Goal: Task Accomplishment & Management: Manage account settings

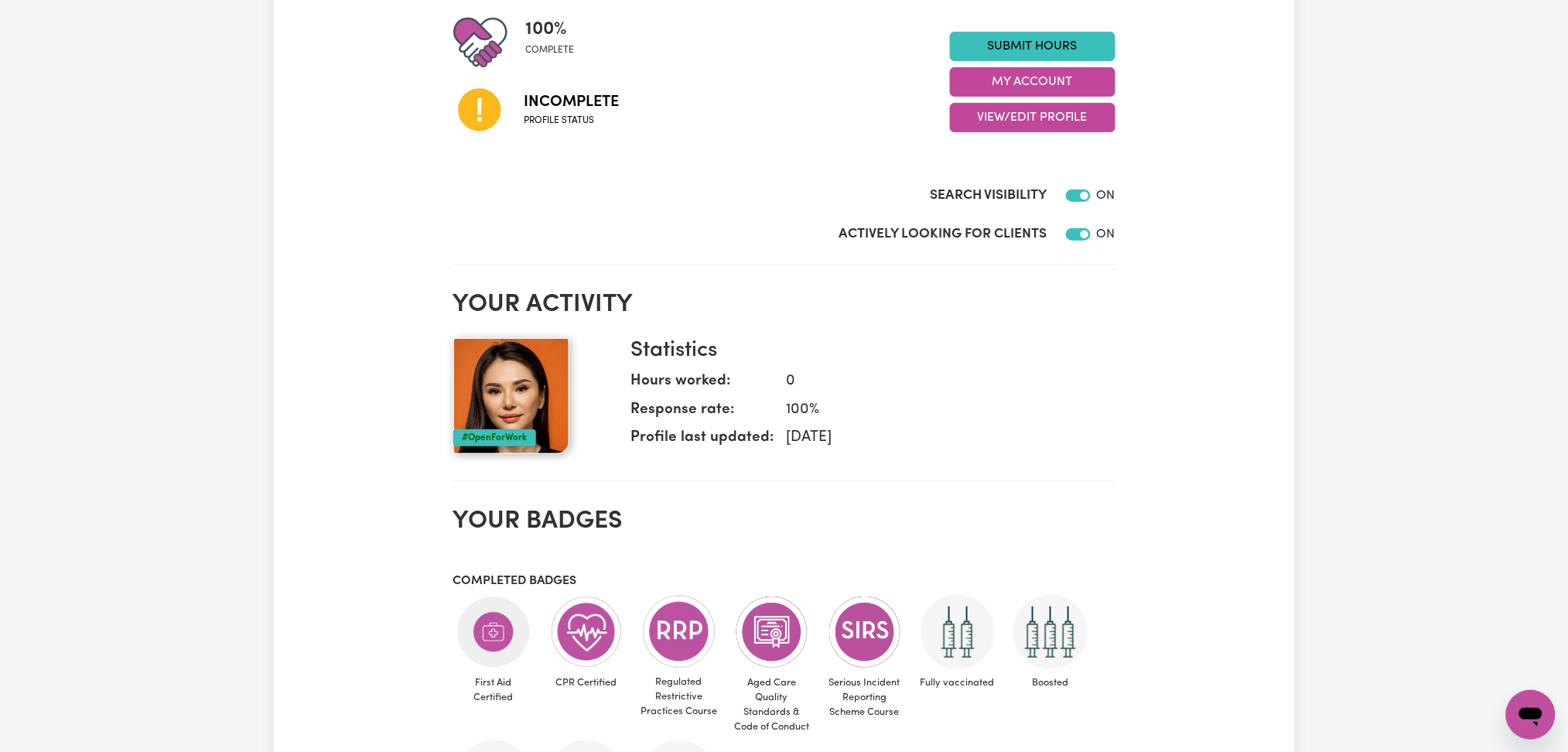
scroll to position [103, 0]
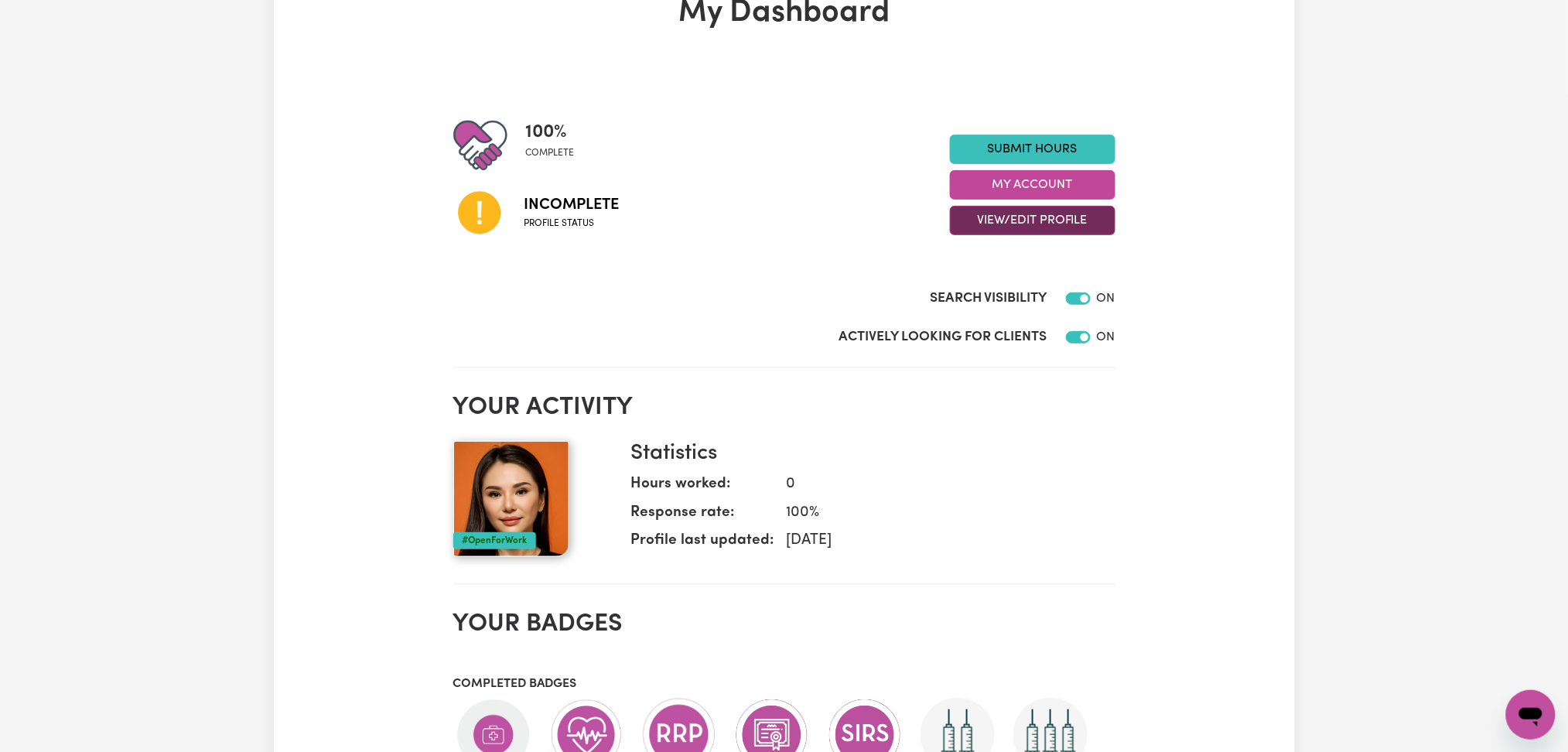
click at [1029, 223] on button "View/Edit Profile" at bounding box center [1033, 221] width 166 height 29
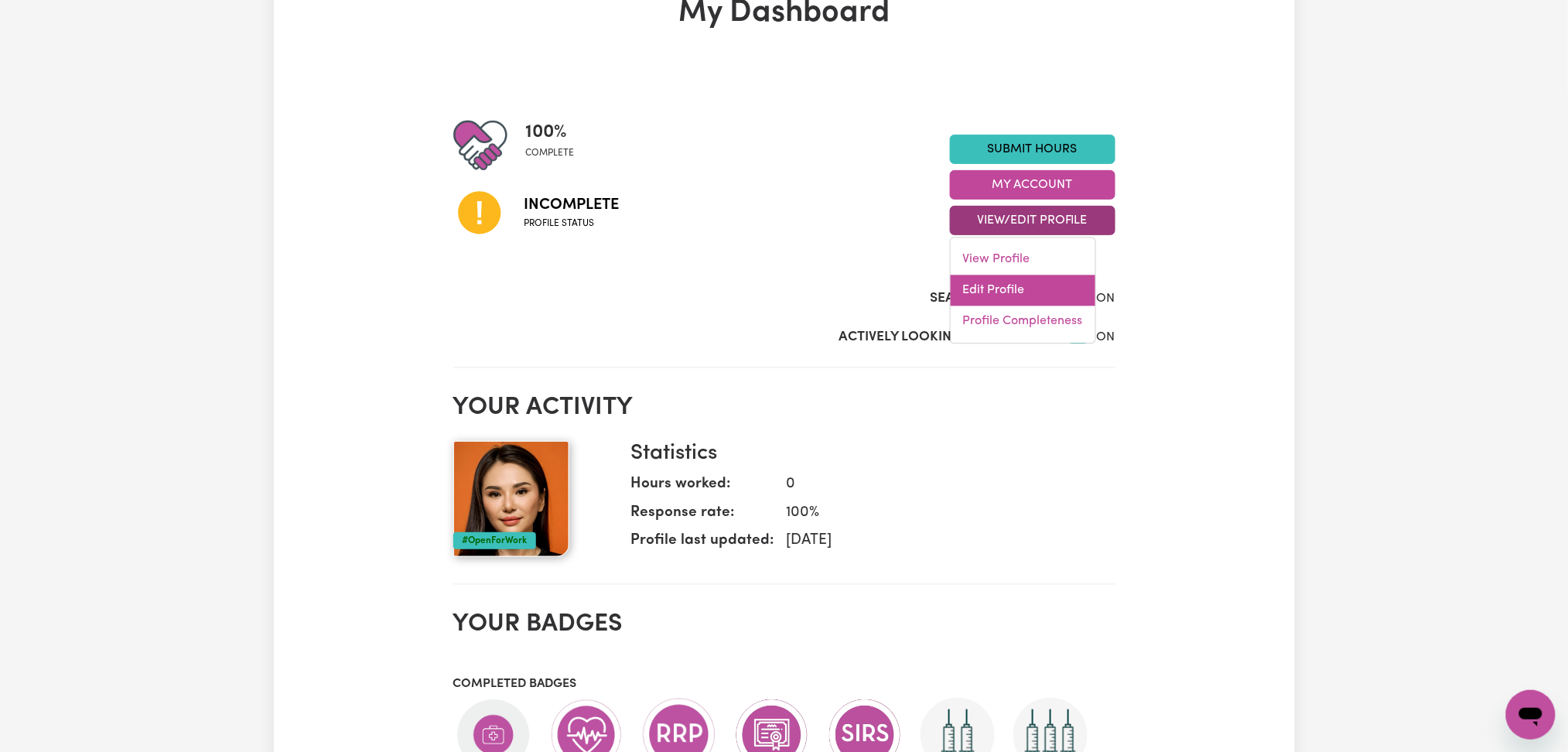
click at [1010, 283] on link "Edit Profile" at bounding box center [1023, 291] width 144 height 31
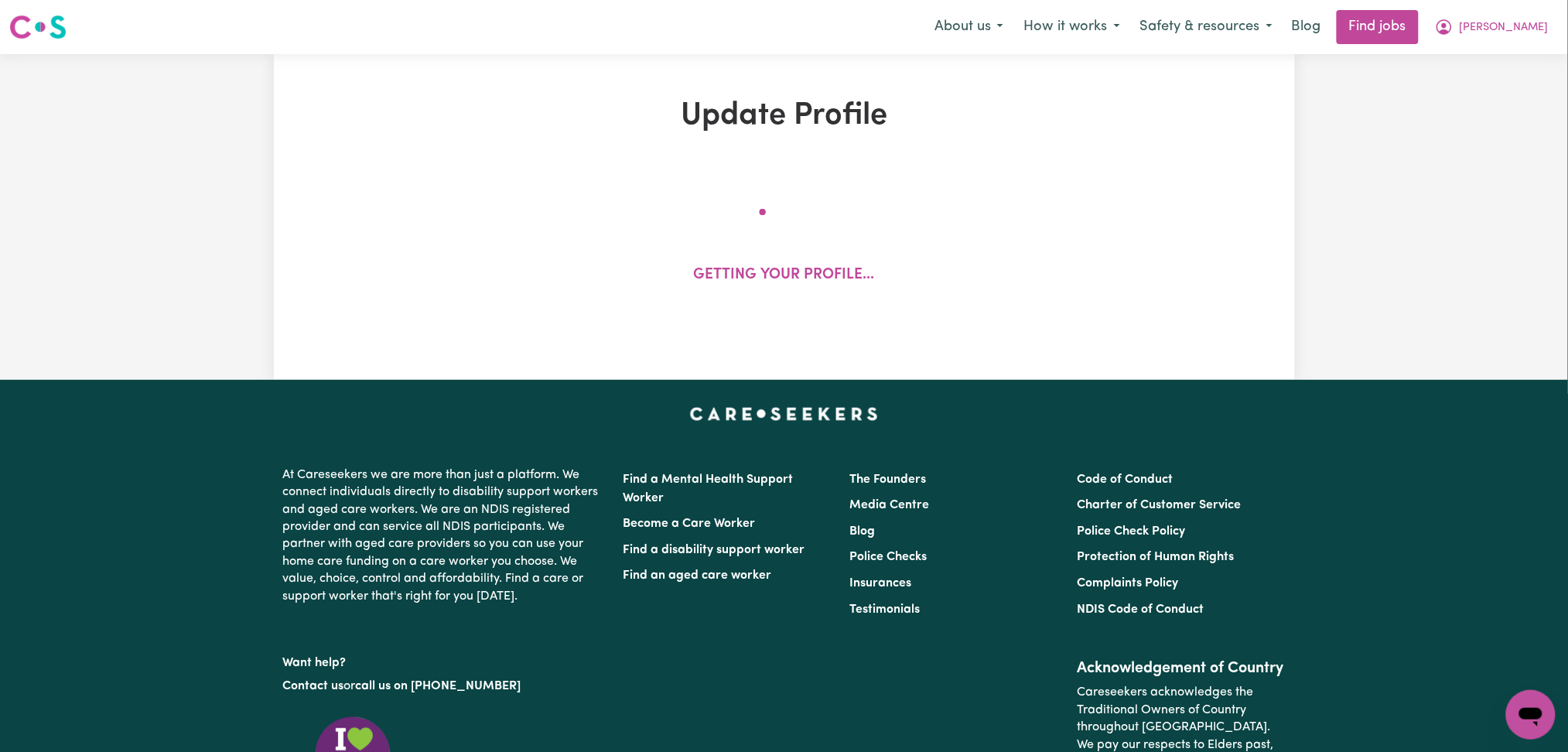
select select "[DEMOGRAPHIC_DATA]"
select select "Student Visa"
select select "Studying a healthcare related degree or qualification"
select select "38"
select select "69"
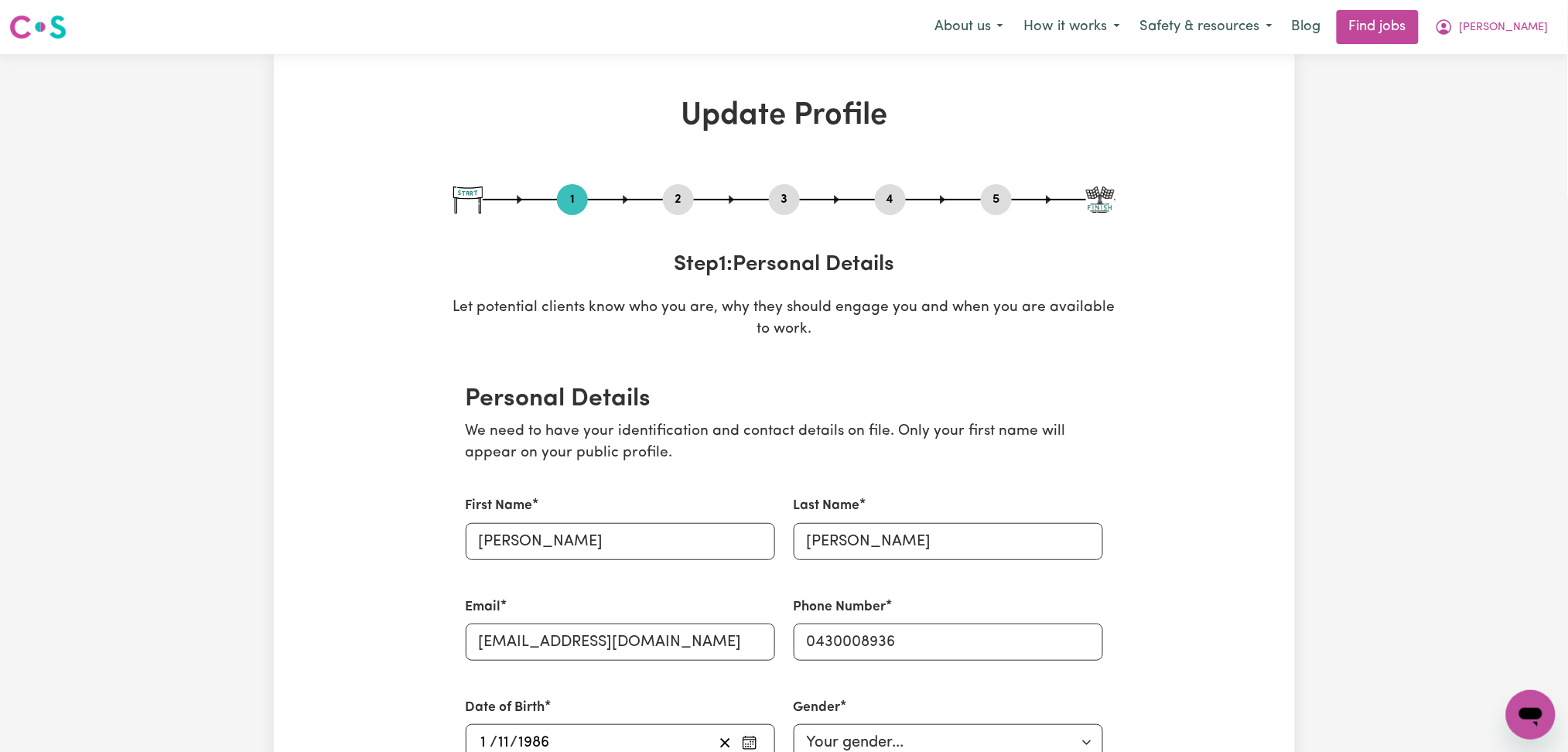
click at [684, 206] on button "2" at bounding box center [678, 200] width 31 height 21
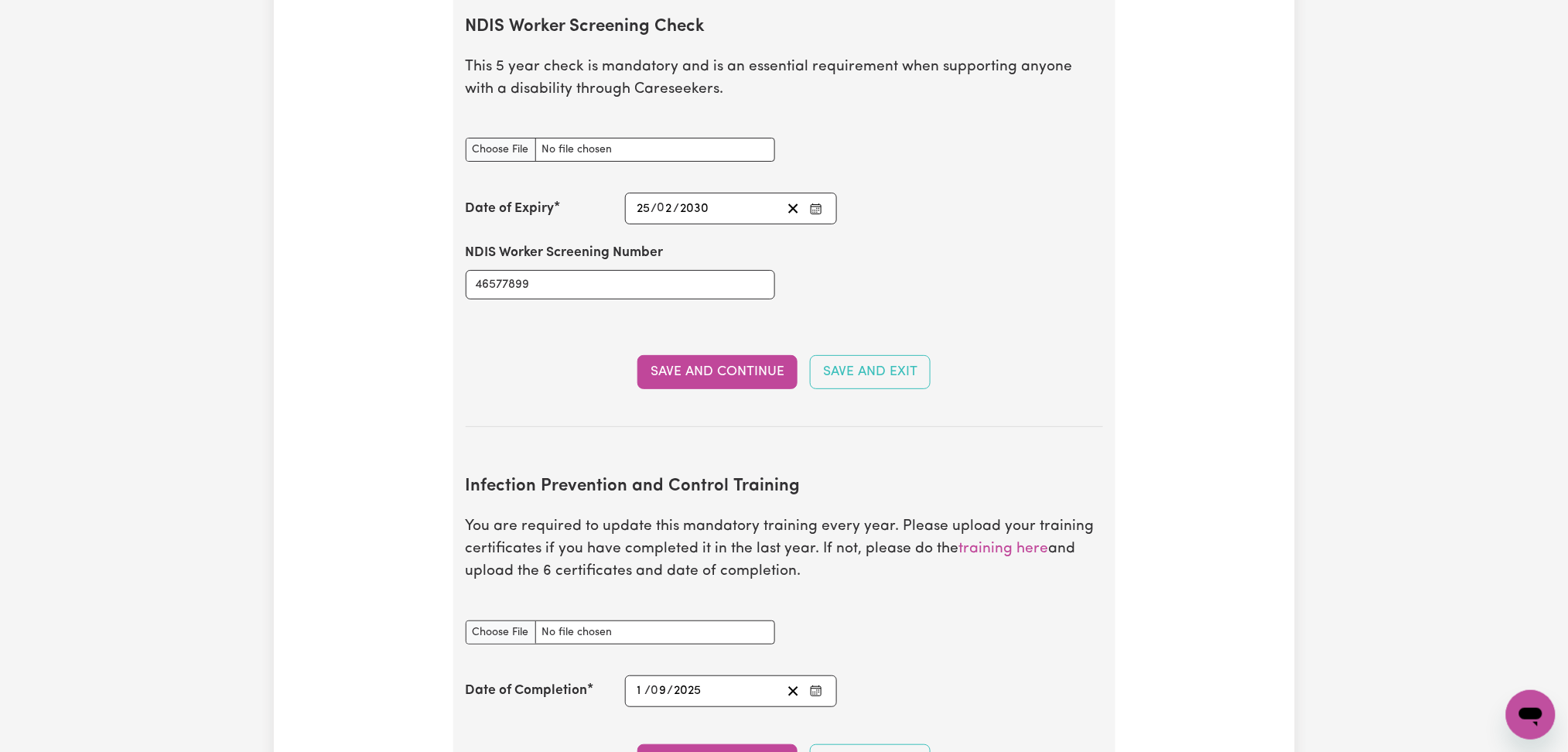
scroll to position [1961, 0]
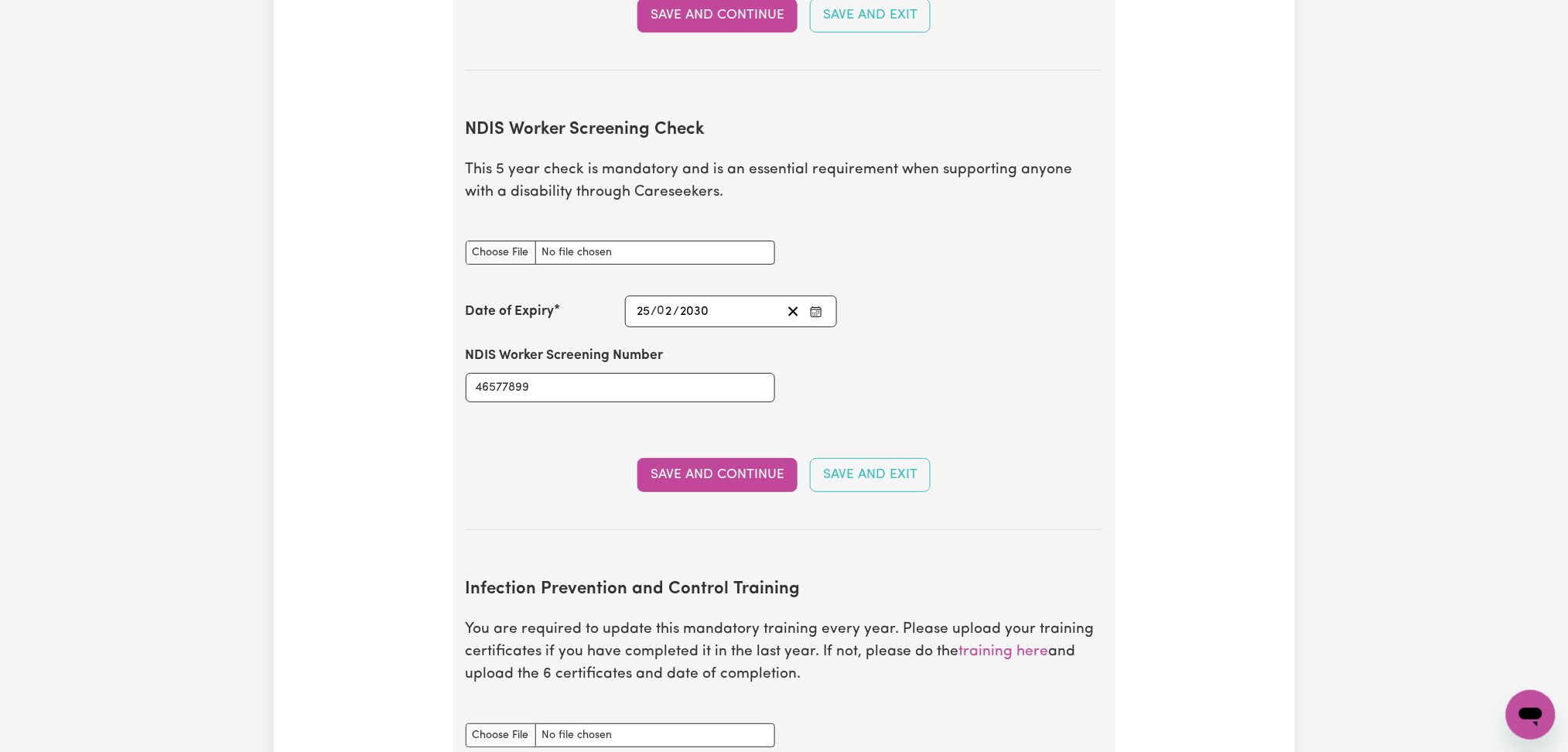
click at [485, 240] on input "NDIS Worker Screening Check document" at bounding box center [621, 252] width 309 height 24
type input "C:\fakepath\[PERSON_NAME] NDIS 46577899 - 25022030.png"
click at [731, 459] on button "Save and Continue" at bounding box center [717, 476] width 160 height 34
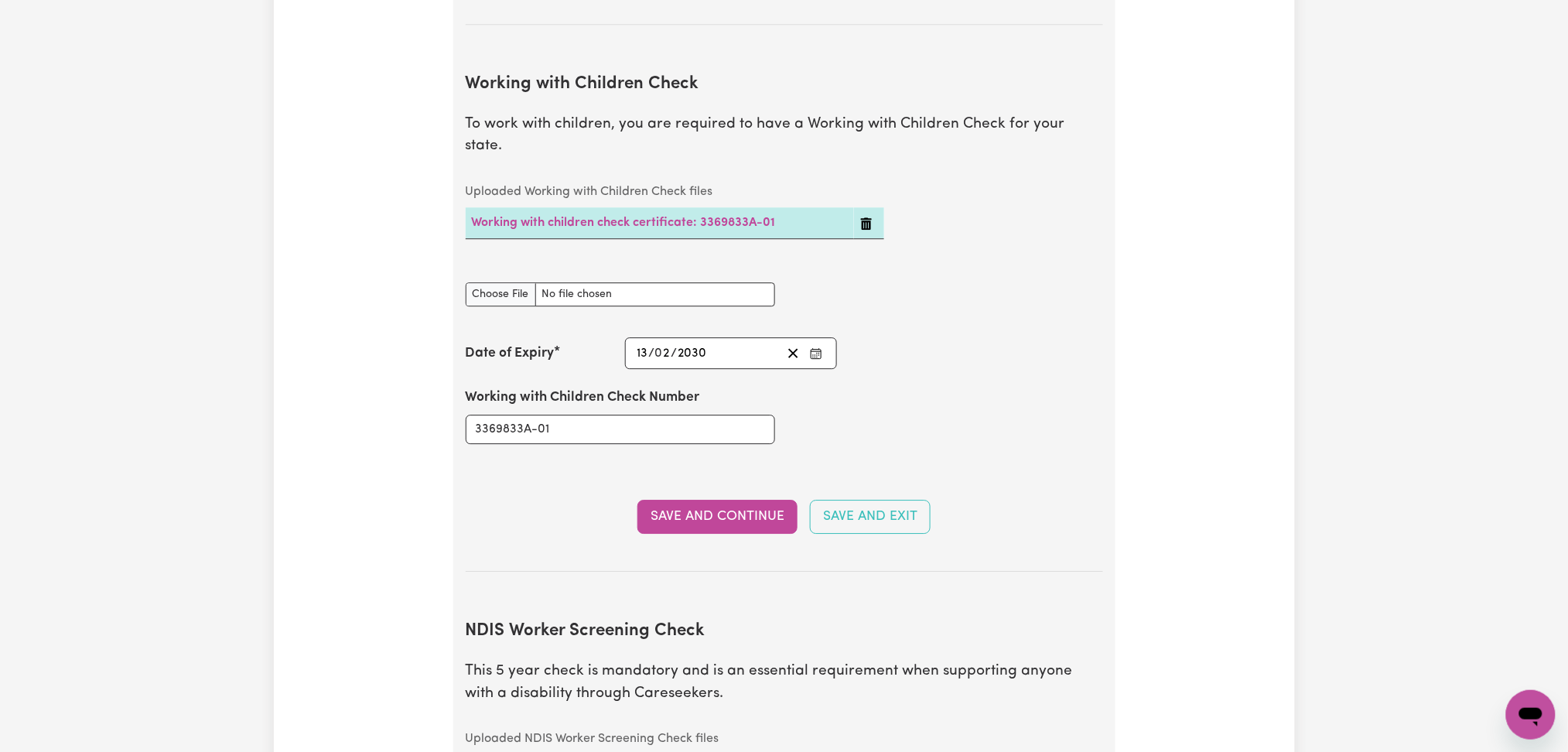
scroll to position [0, 0]
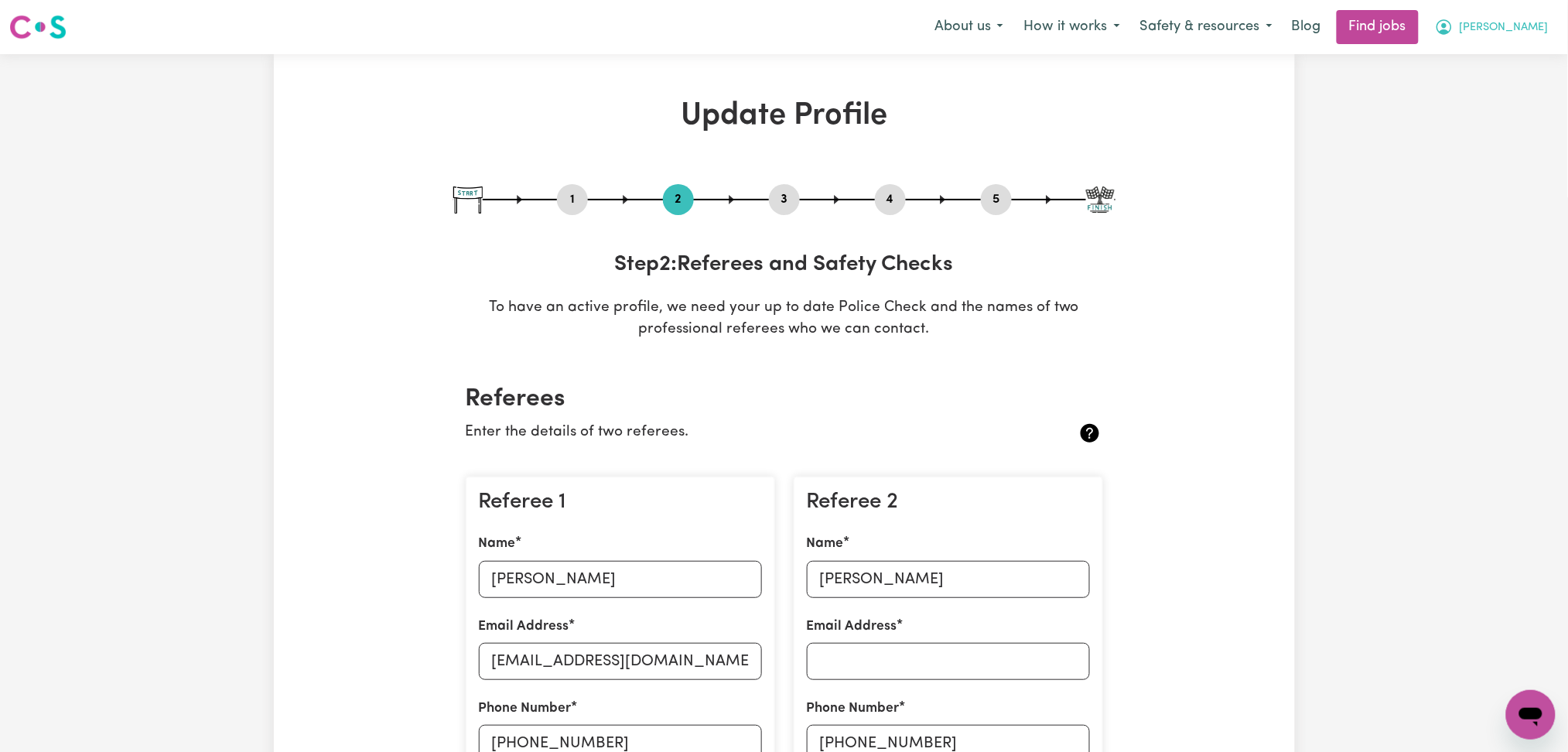
click at [1483, 36] on span "[PERSON_NAME]" at bounding box center [1504, 28] width 89 height 17
click at [1476, 62] on link "My Account" at bounding box center [1496, 60] width 122 height 29
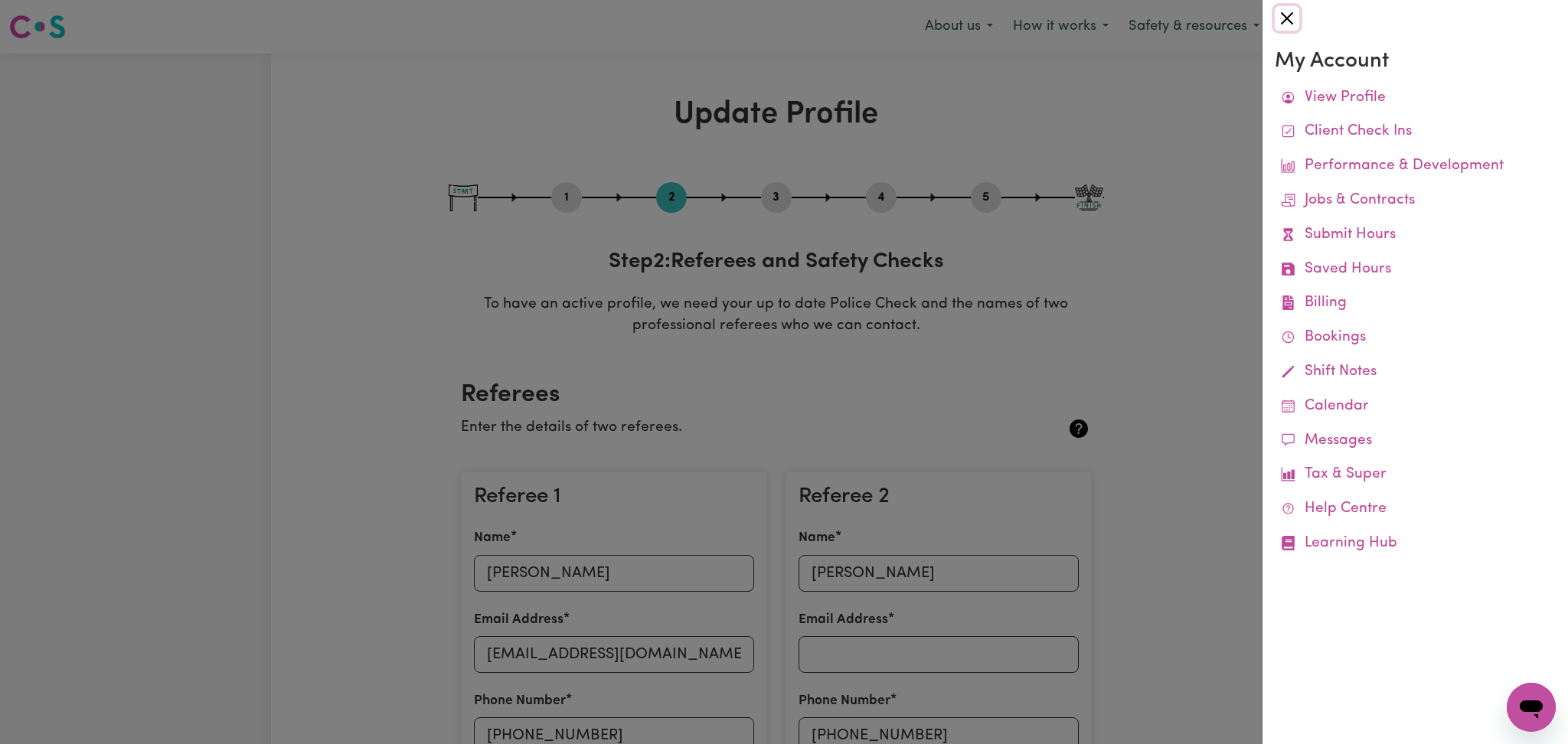
click at [1291, 13] on button "Close" at bounding box center [1287, 18] width 25 height 25
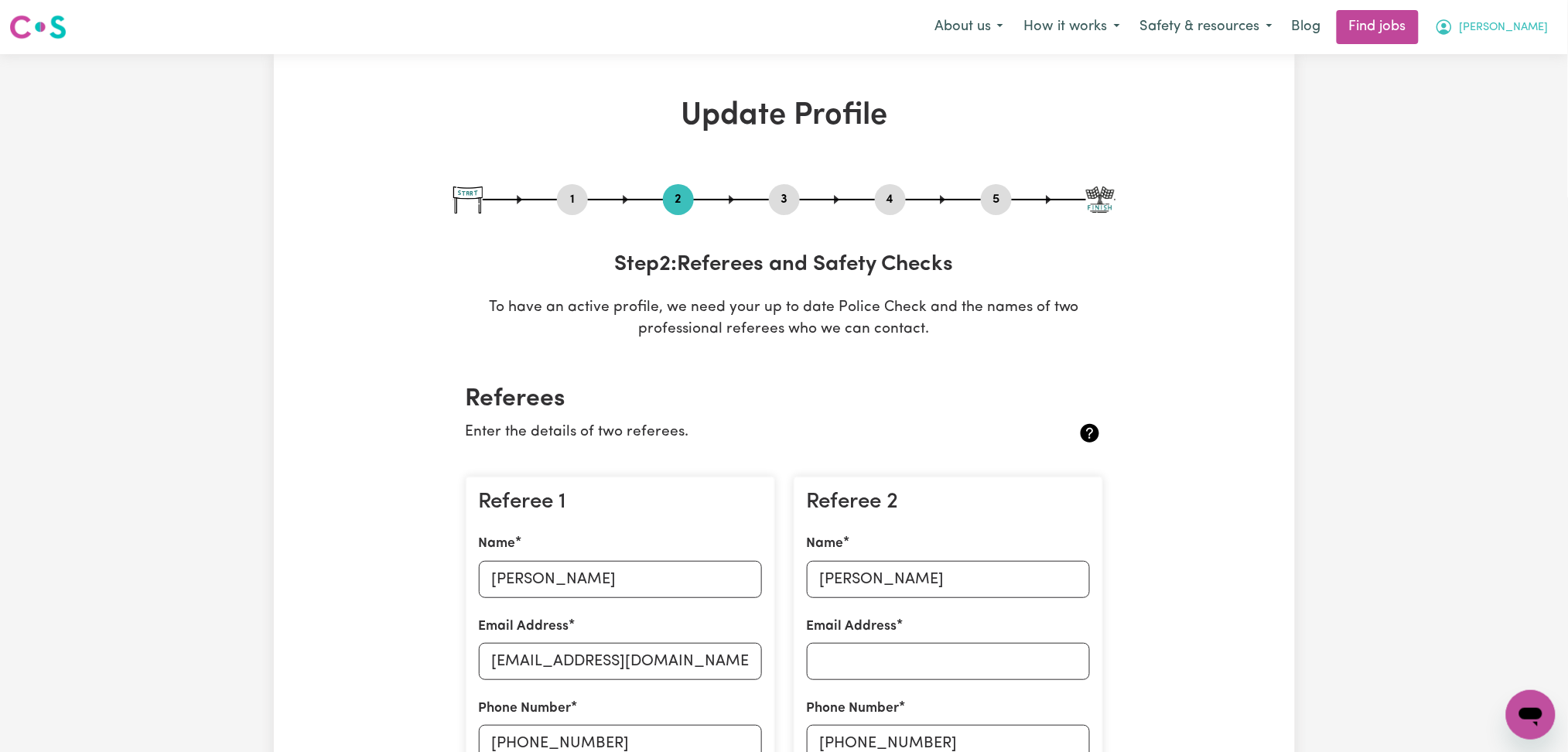
click at [1483, 39] on button "[PERSON_NAME]" at bounding box center [1492, 27] width 134 height 33
click at [1482, 92] on link "My Dashboard" at bounding box center [1496, 89] width 122 height 29
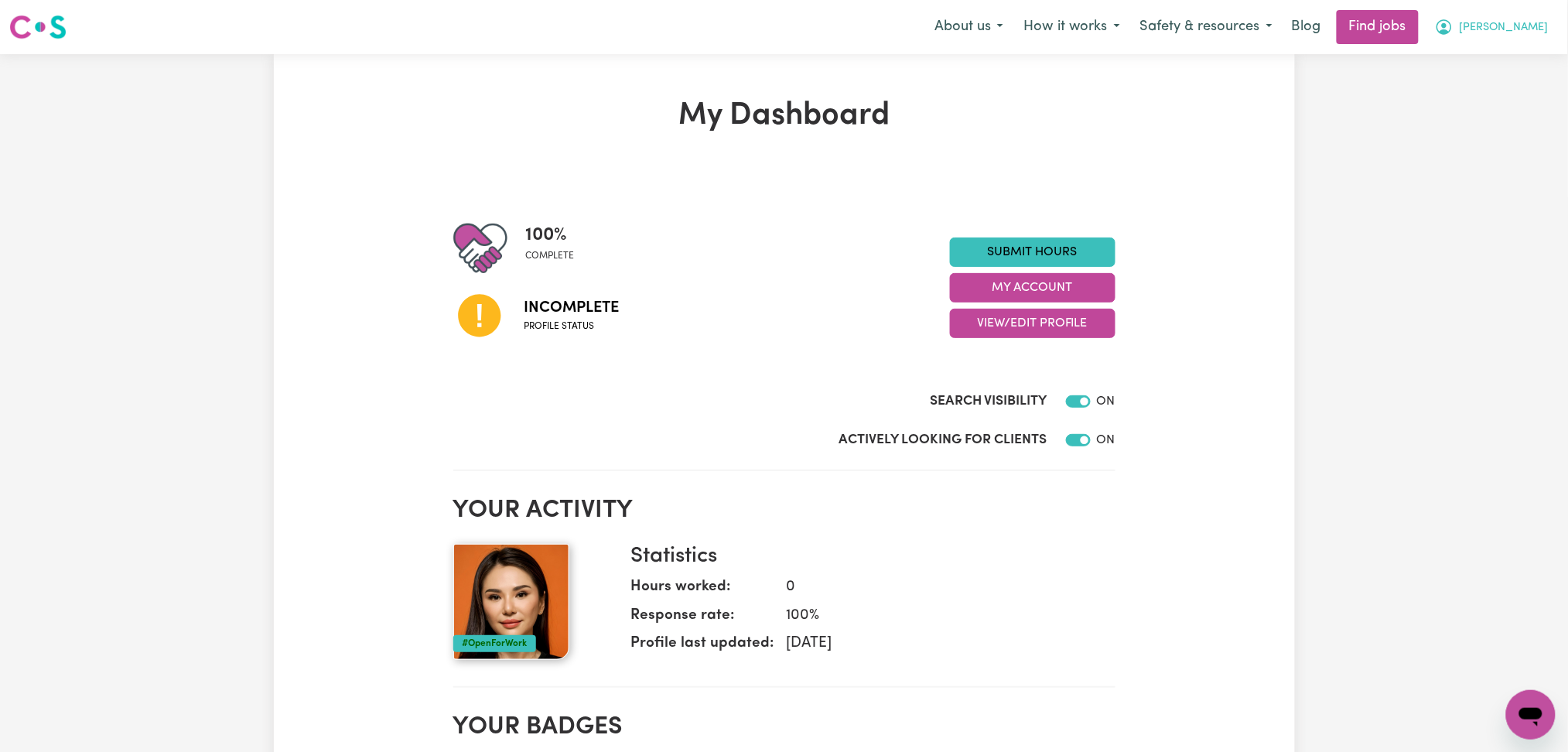
click at [1536, 24] on span "[PERSON_NAME]" at bounding box center [1504, 28] width 89 height 17
click at [1513, 121] on link "Logout" at bounding box center [1496, 118] width 122 height 29
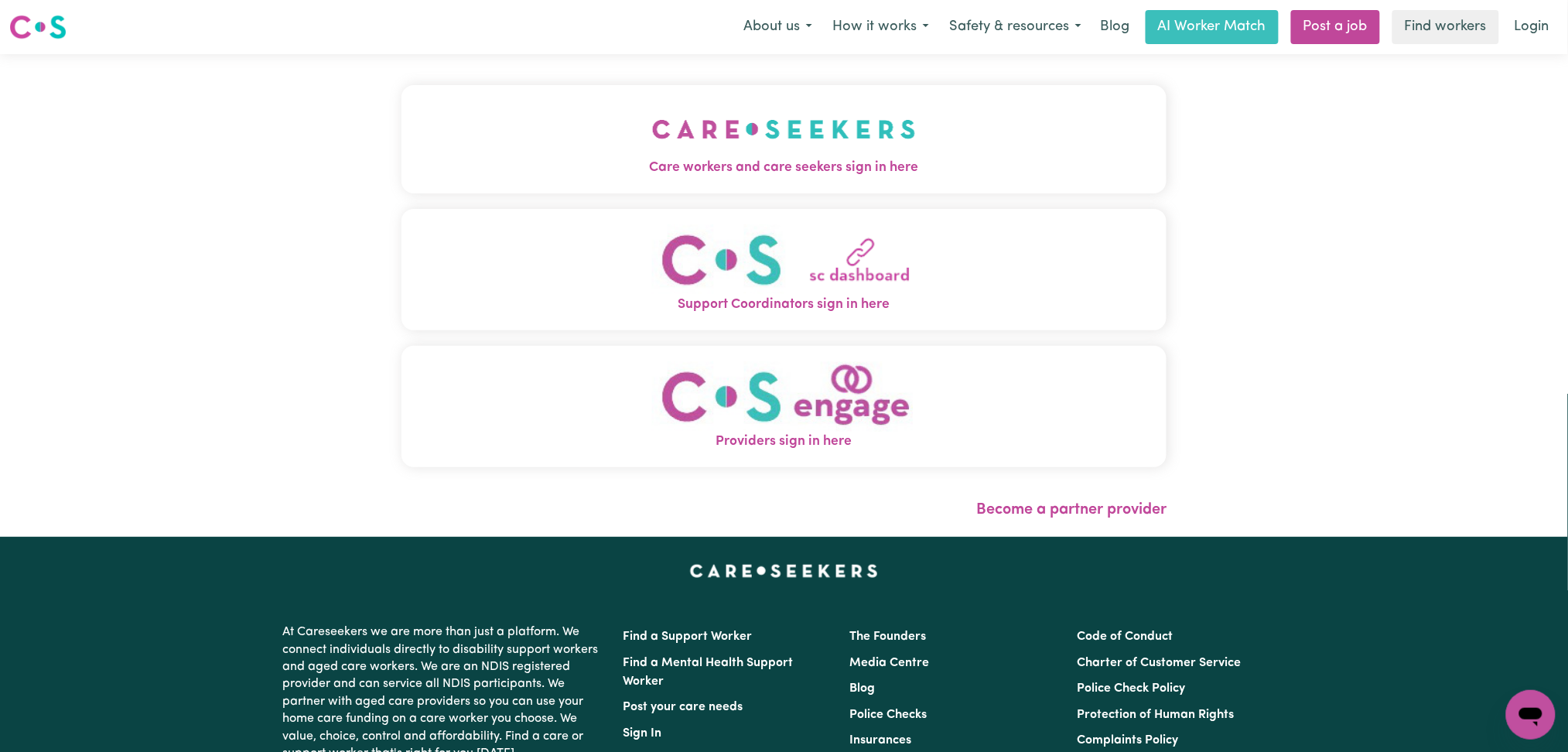
click at [635, 145] on div "Care workers and care seekers sign in here Support Coordinators sign in here Pr…" at bounding box center [784, 295] width 784 height 483
click at [557, 145] on button "Care workers and care seekers sign in here" at bounding box center [785, 139] width 766 height 109
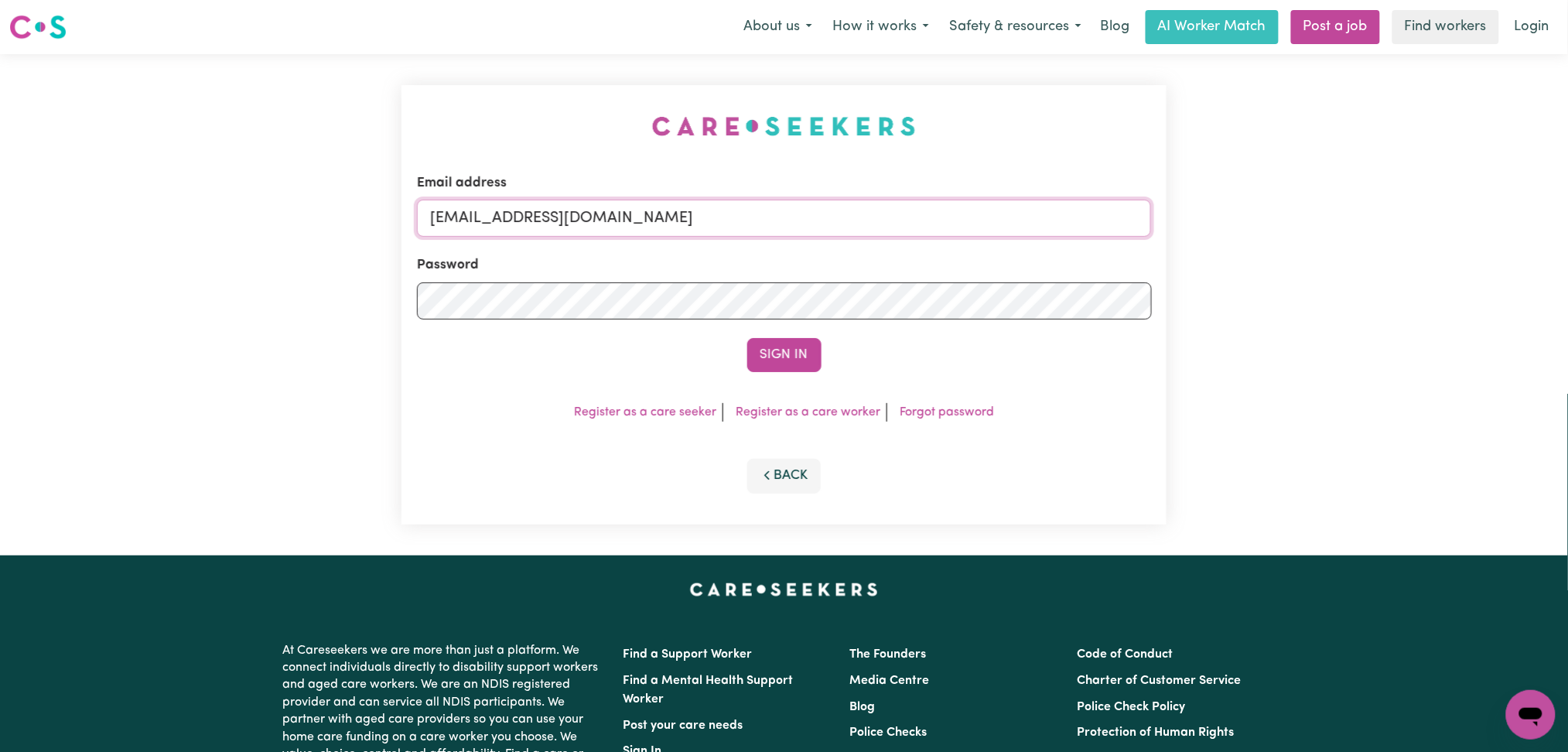
click at [599, 218] on input "[EMAIL_ADDRESS][DOMAIN_NAME]" at bounding box center [785, 217] width 735 height 37
drag, startPoint x: 510, startPoint y: 216, endPoint x: 882, endPoint y: 245, distance: 373.1
click at [882, 238] on form "Email address Superuser~[EMAIL_ADDRESS][DOMAIN_NAME] Password Sign In" at bounding box center [785, 273] width 735 height 199
type input "Superuser~[EMAIL_ADDRESS][DOMAIN_NAME]"
click at [764, 361] on button "Sign In" at bounding box center [784, 355] width 74 height 34
